Goal: Find specific page/section: Find specific page/section

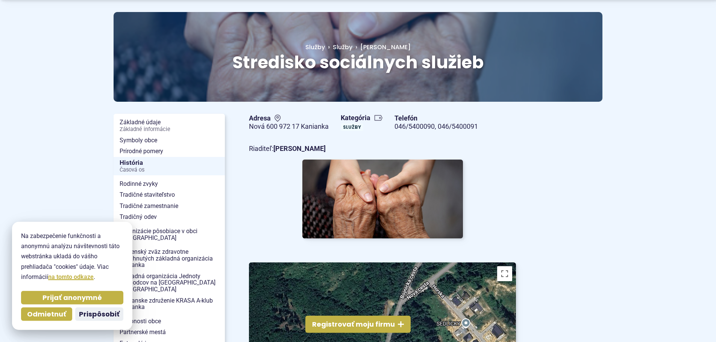
scroll to position [78, 0]
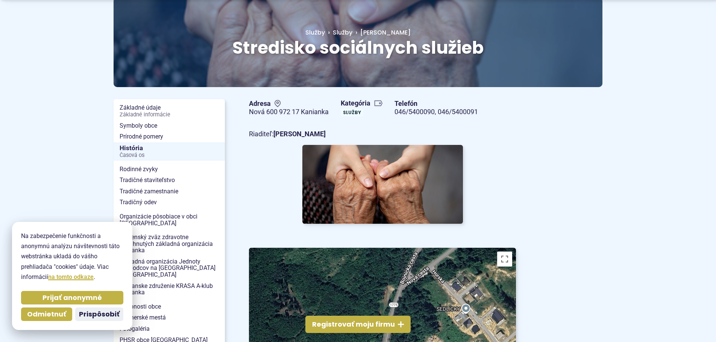
click at [374, 193] on img at bounding box center [382, 184] width 160 height 79
click at [353, 51] on span "Stredisko sociálnych služieb" at bounding box center [357, 48] width 251 height 24
click at [360, 29] on span "[PERSON_NAME]" at bounding box center [385, 32] width 50 height 9
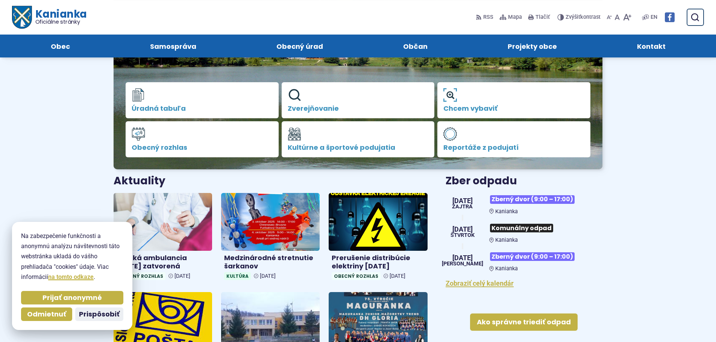
scroll to position [77, 0]
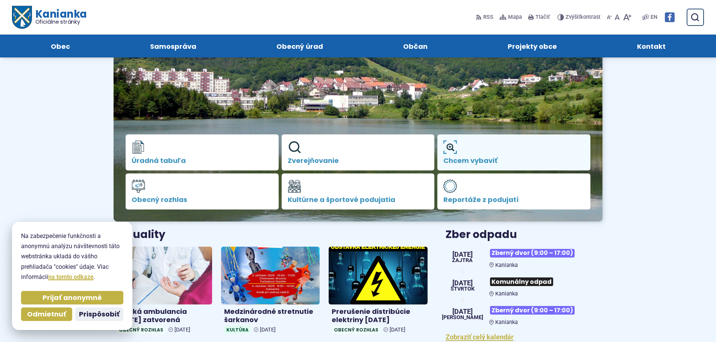
click at [465, 159] on span "Chcem vybaviť" at bounding box center [513, 161] width 141 height 8
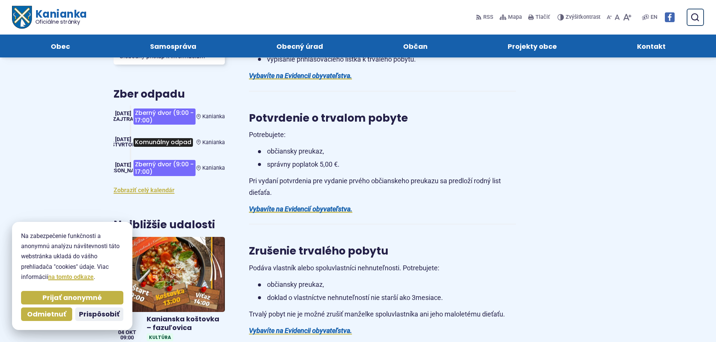
scroll to position [77, 0]
